Goal: Information Seeking & Learning: Check status

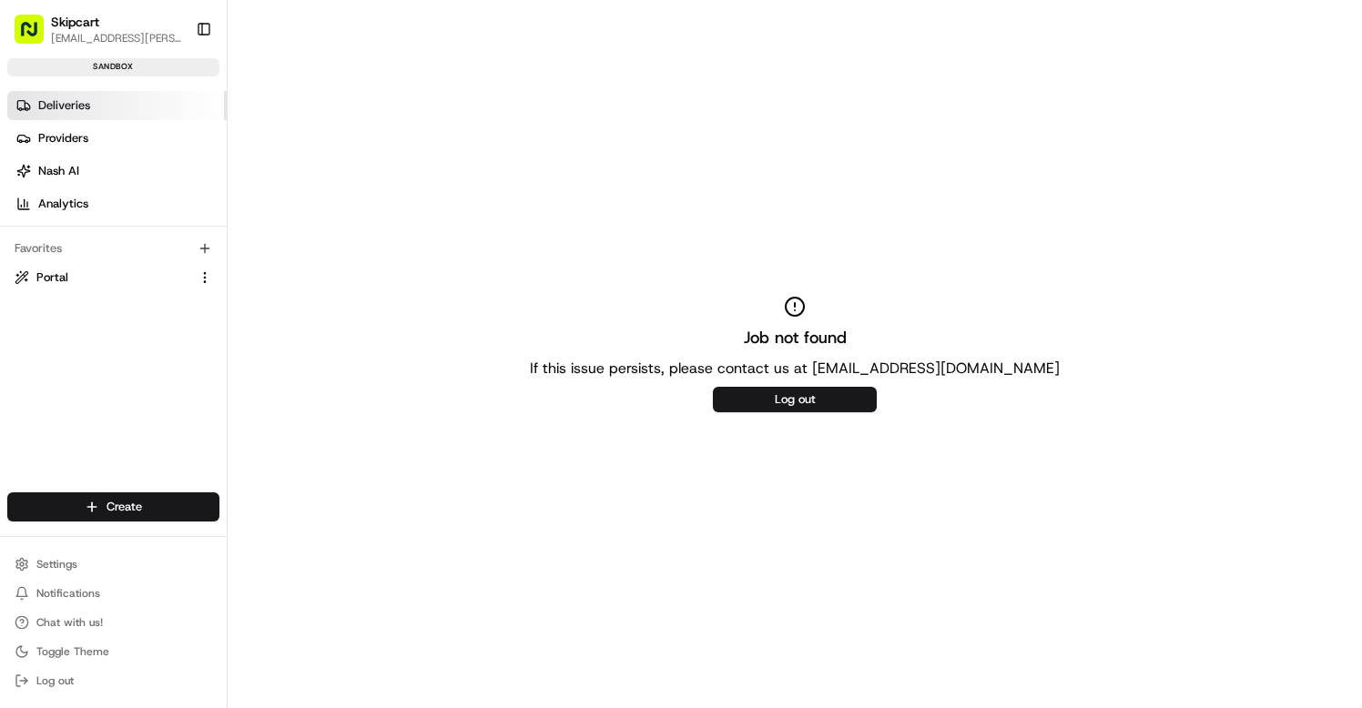
click at [65, 113] on link "Deliveries" at bounding box center [116, 105] width 219 height 29
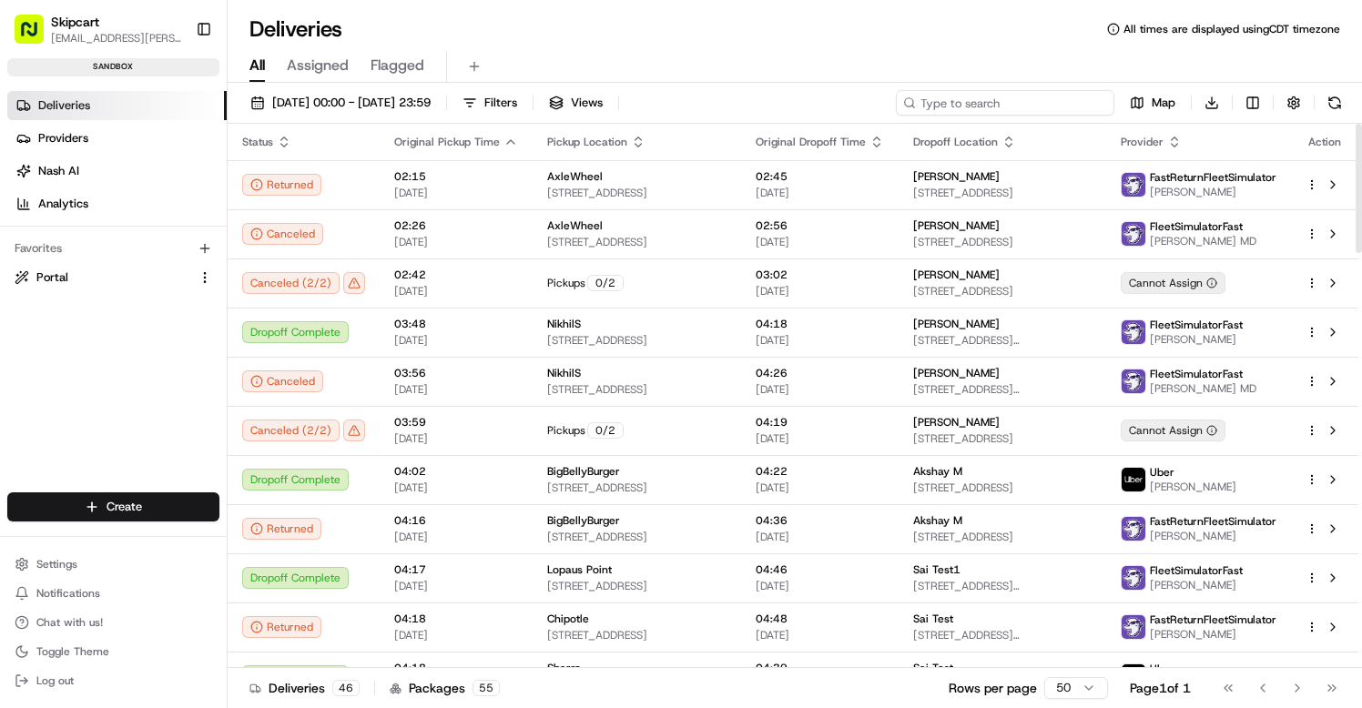
click at [1033, 112] on input at bounding box center [1005, 102] width 218 height 25
paste input "job_VK5m6cJuBZt7CaHjsNBAGG"
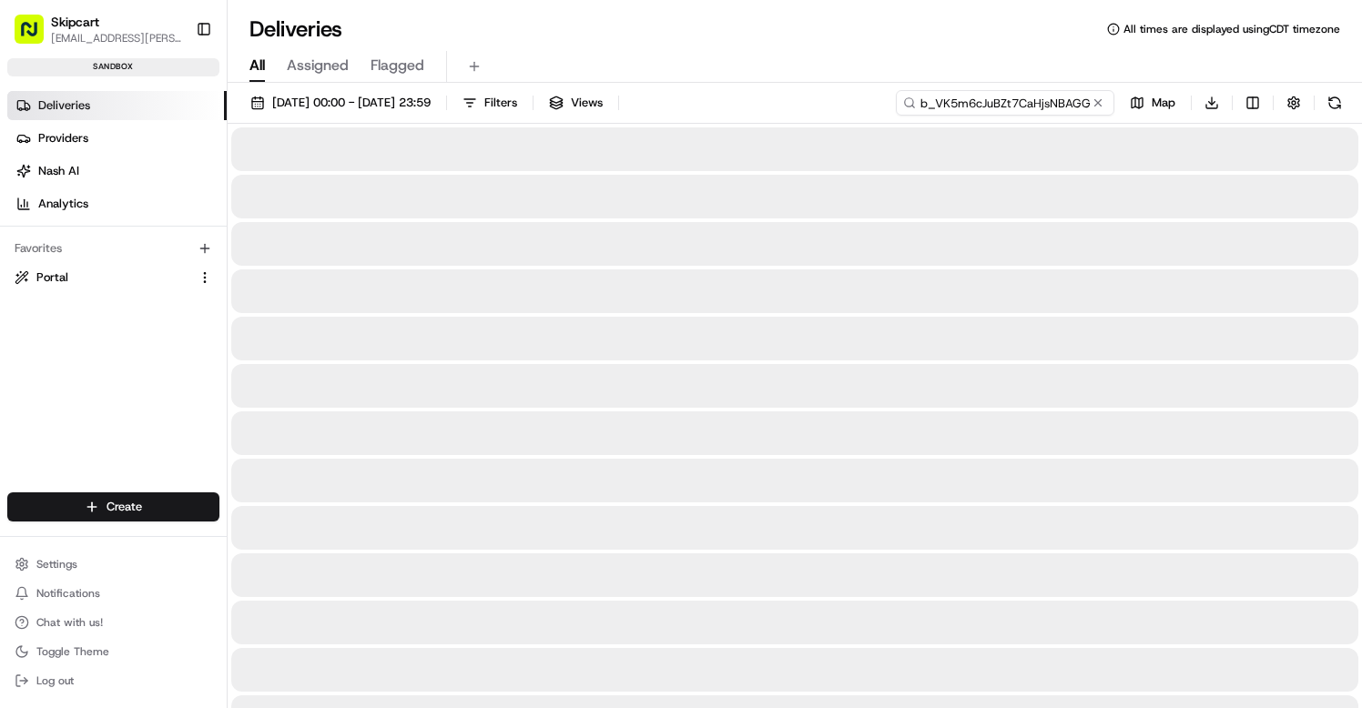
type input "job_VK5m6cJuBZt7CaHjsNBAGG"
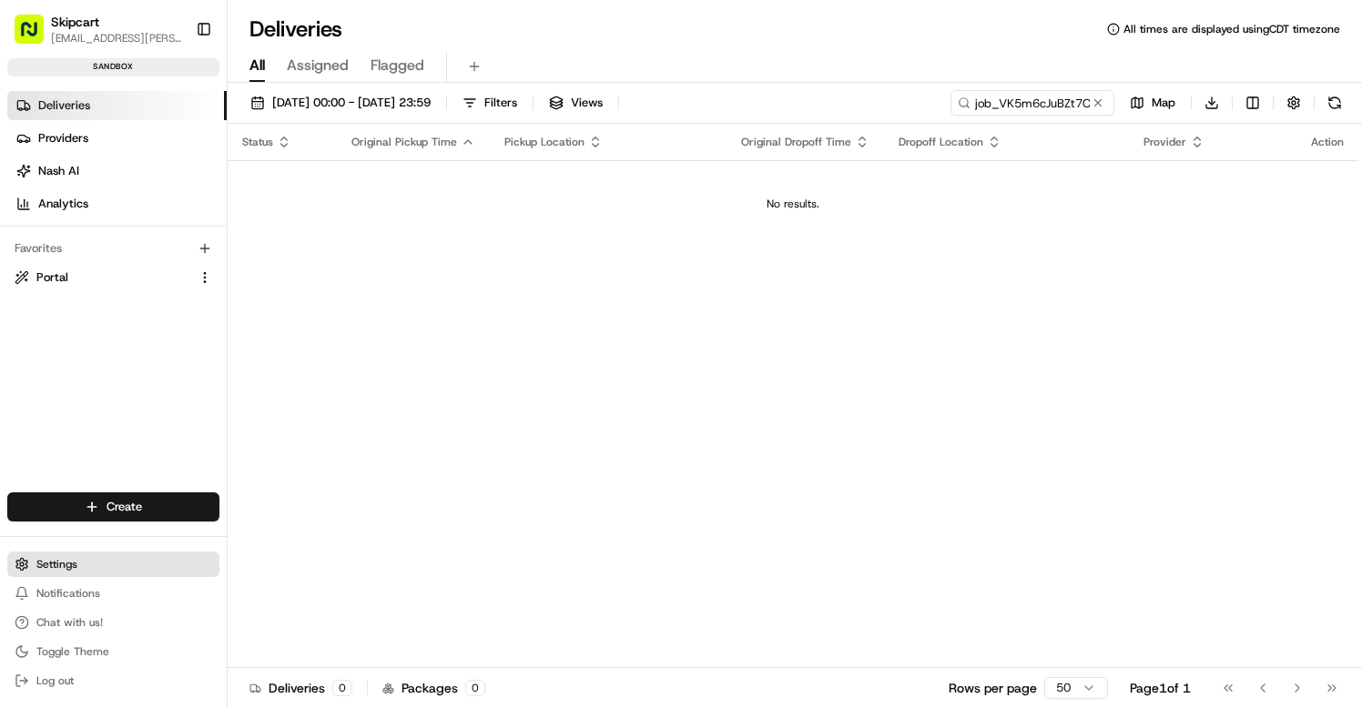
click at [55, 557] on span "Settings" at bounding box center [56, 564] width 41 height 15
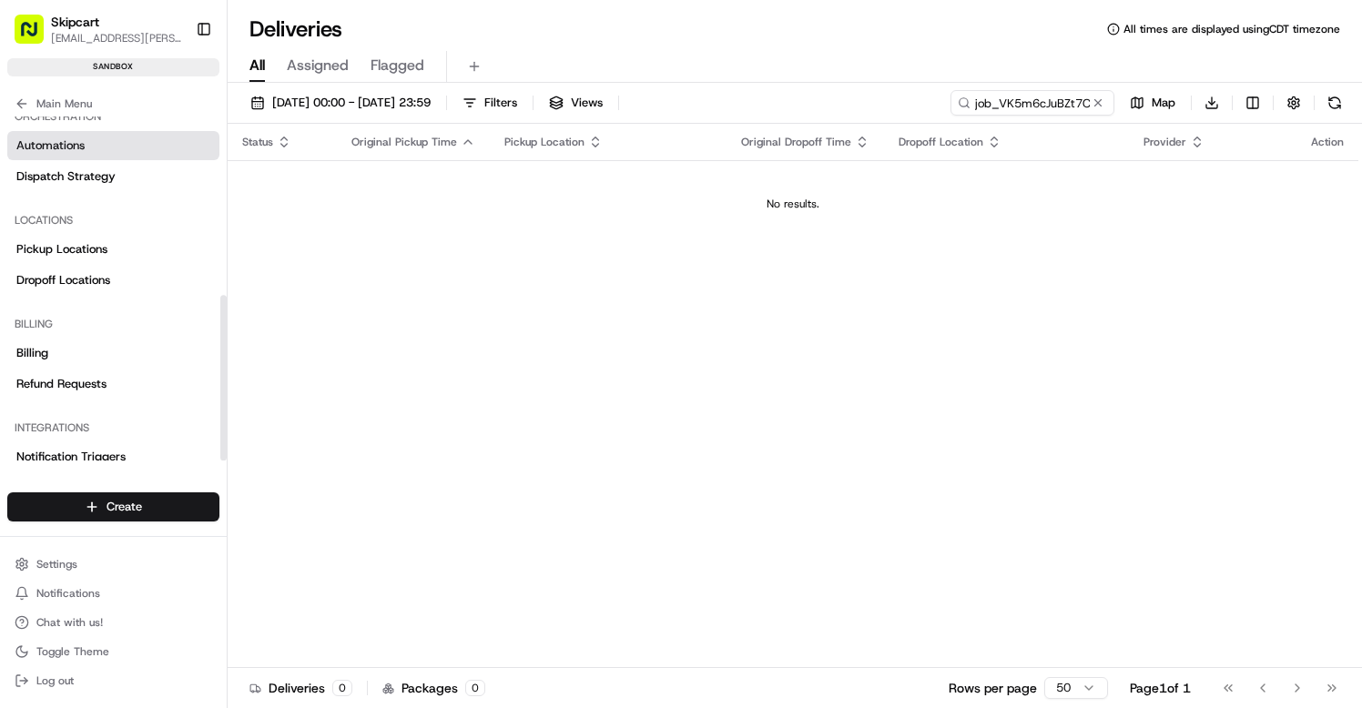
scroll to position [371, 0]
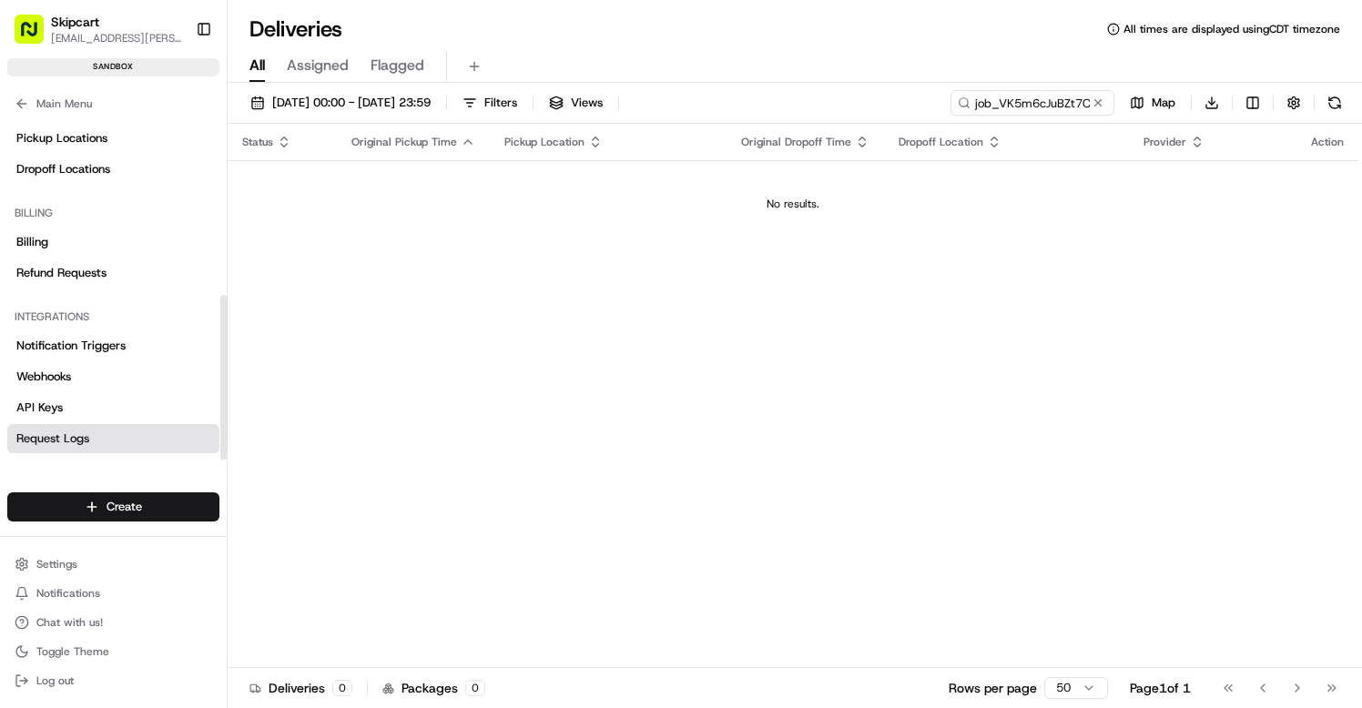
click at [95, 436] on link "Request Logs" at bounding box center [113, 438] width 212 height 29
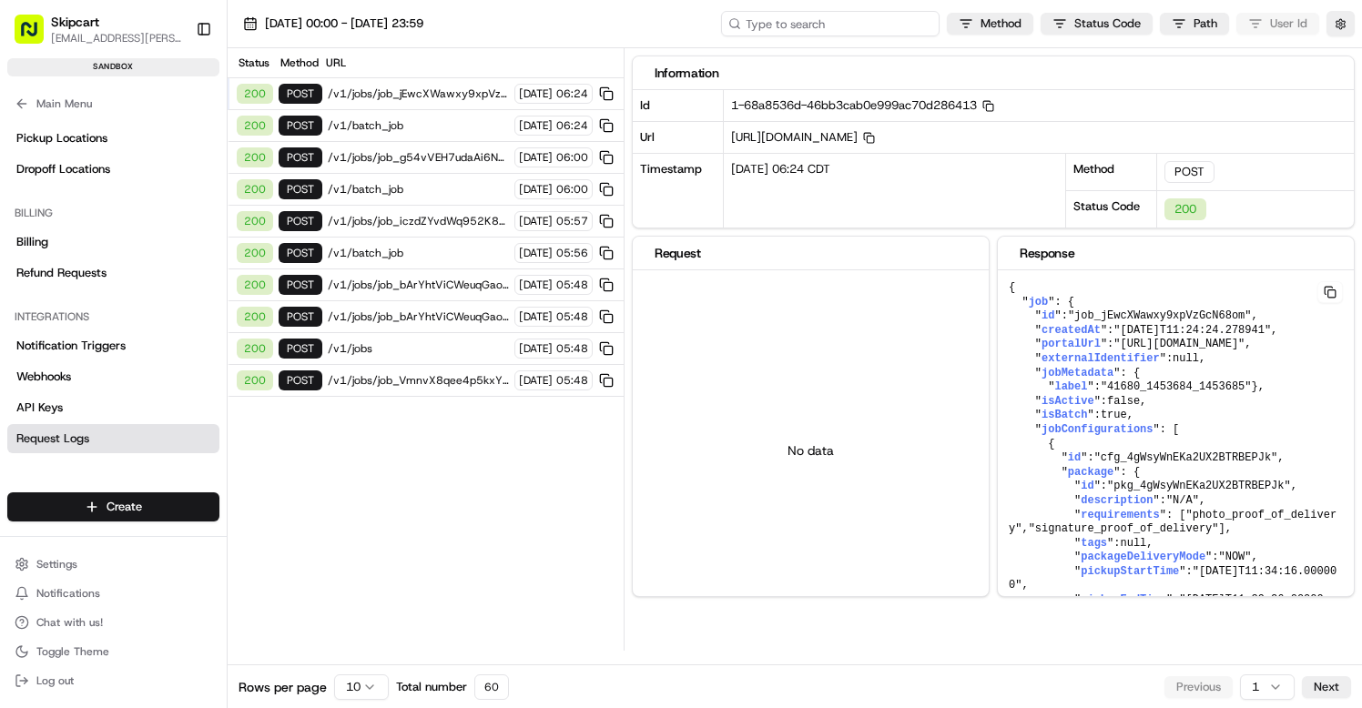
click at [848, 20] on input at bounding box center [830, 23] width 218 height 25
paste input "job_VK5m6cJuBZt7CaHjsNBAGG"
type input "job_VK5m6cJuBZt7CaHjsNBAGG"
